Goal: Navigation & Orientation: Find specific page/section

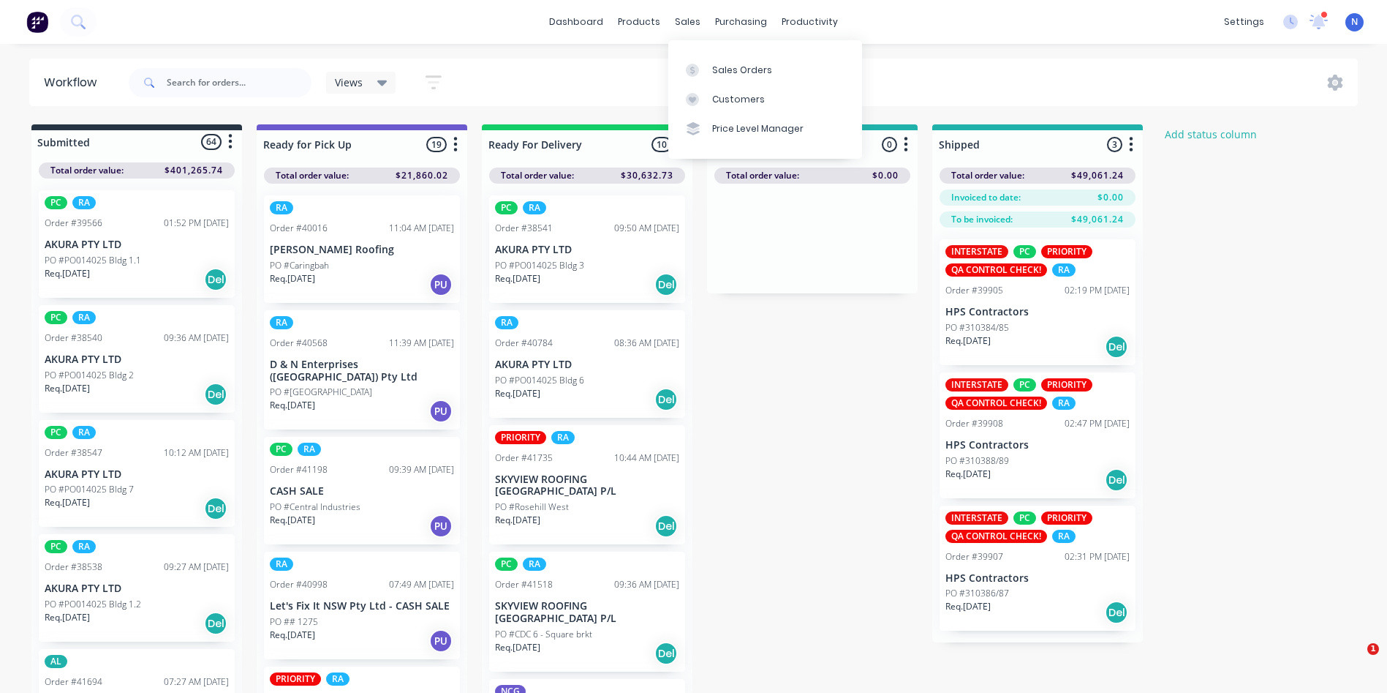
click at [677, 22] on div "sales" at bounding box center [688, 22] width 40 height 22
click at [734, 69] on div "Sales Orders" at bounding box center [742, 70] width 60 height 13
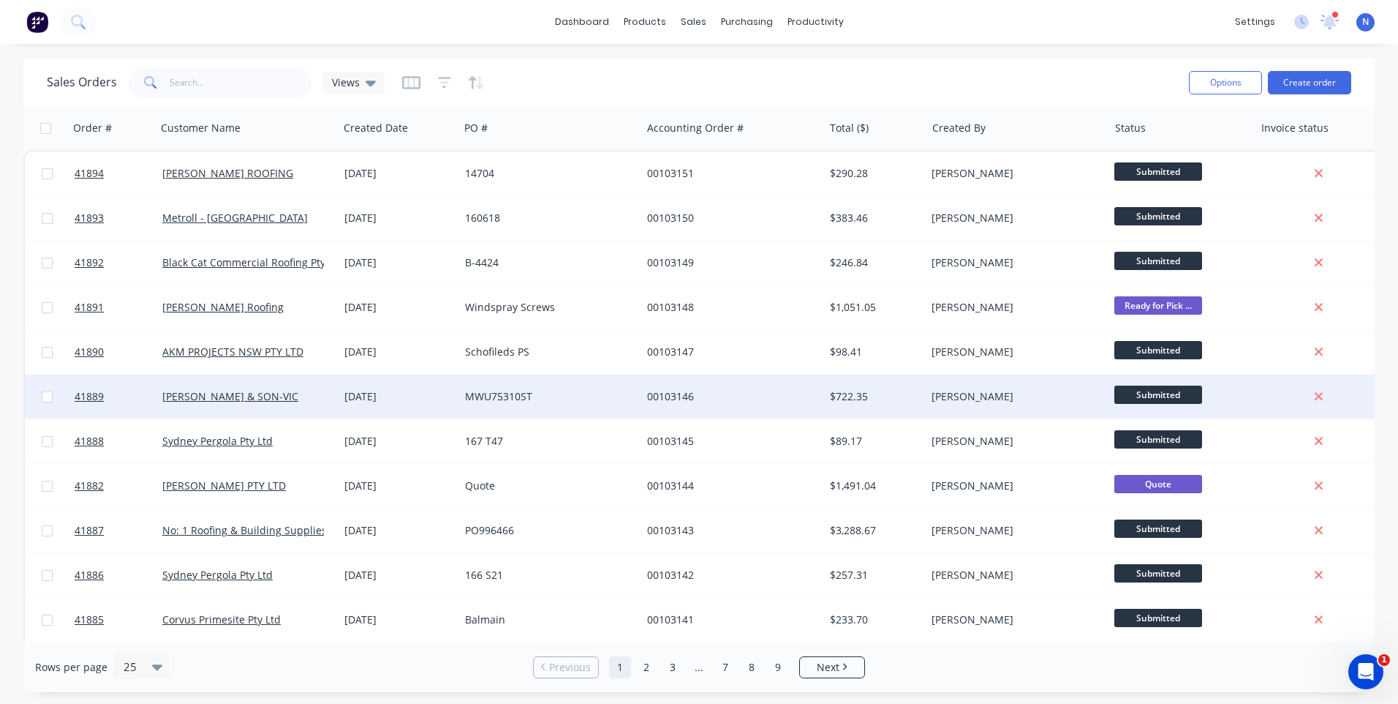
click at [396, 404] on div "[DATE]" at bounding box center [399, 396] width 121 height 44
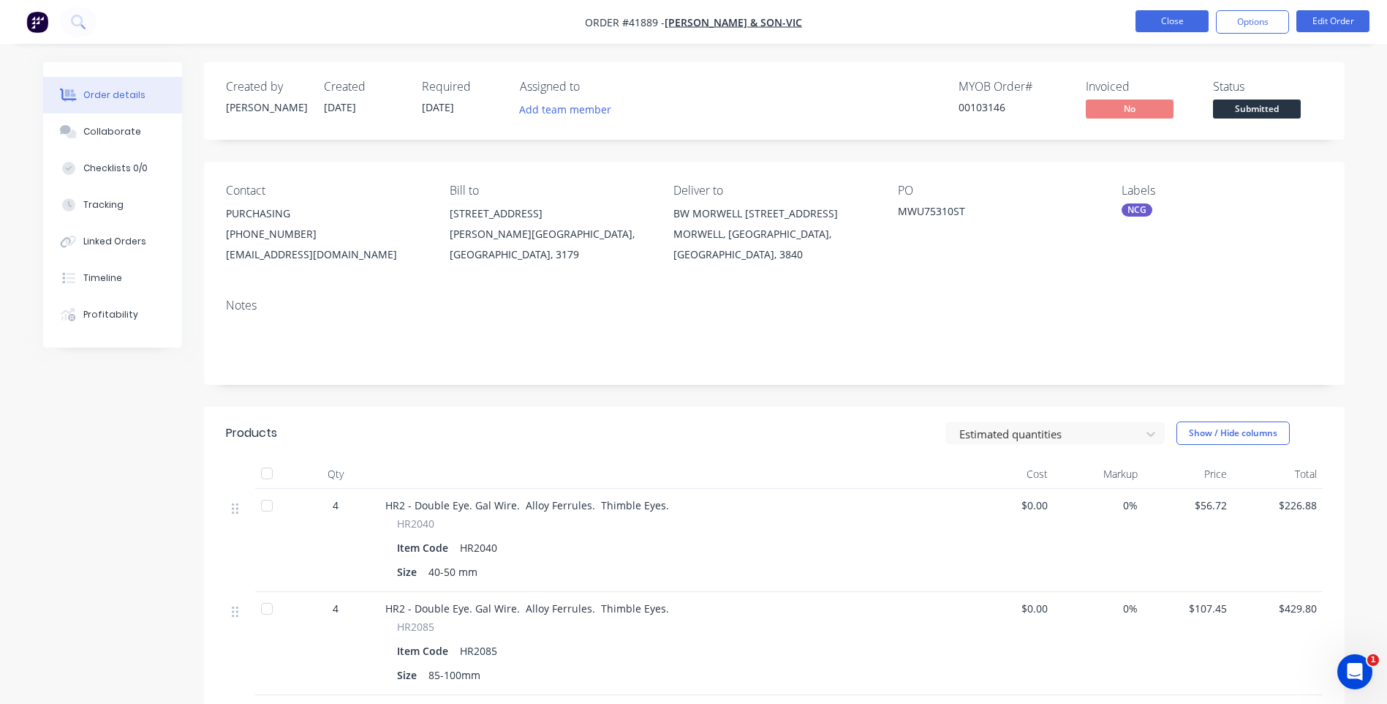
click at [1159, 18] on button "Close" at bounding box center [1172, 21] width 73 height 22
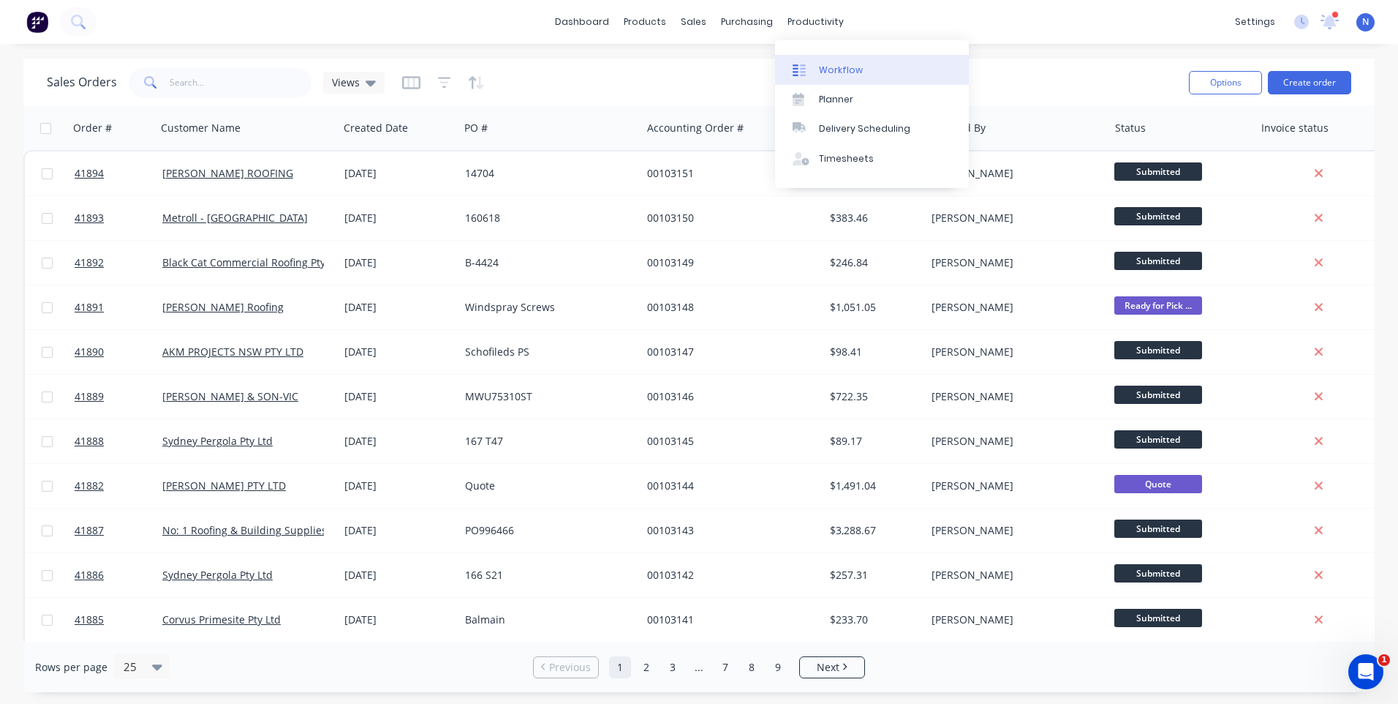
click at [832, 66] on div "Workflow" at bounding box center [841, 70] width 44 height 13
